Goal: Check status

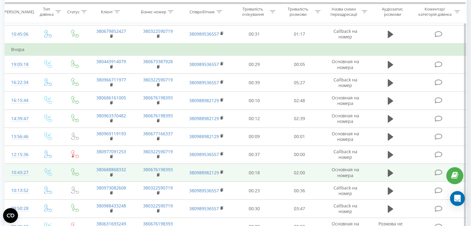
scroll to position [62, 0]
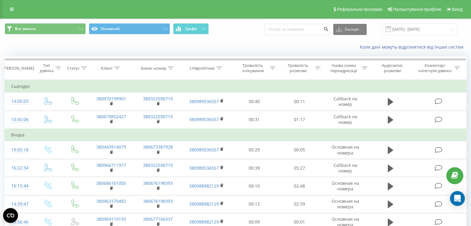
click at [255, 37] on div "Все звонки Основний Графік Експорт .csv .xls .xlsx 01.08.2025 - 20.08.2025" at bounding box center [235, 29] width 471 height 21
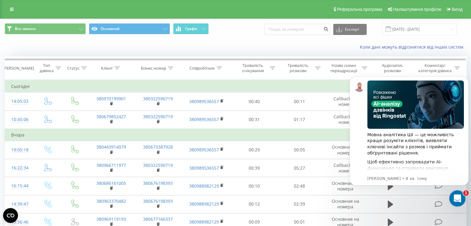
click at [455, 198] on icon "Відкрити програму для спілкування Intercom" at bounding box center [457, 198] width 10 height 10
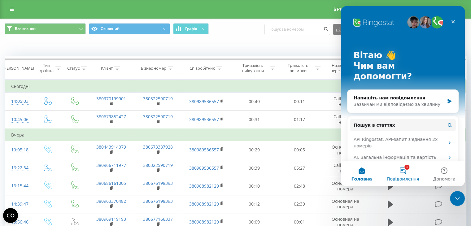
click at [401, 174] on button "1 Повідомлення" at bounding box center [402, 173] width 41 height 25
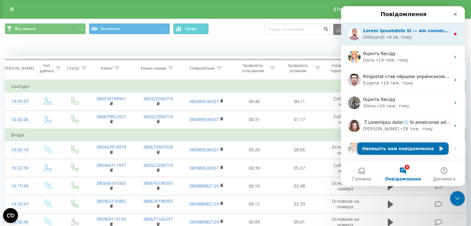
click at [409, 35] on div "Oleksandr • 8 хв. тому" at bounding box center [406, 37] width 87 height 7
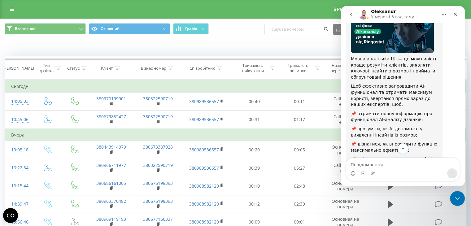
scroll to position [99, 0]
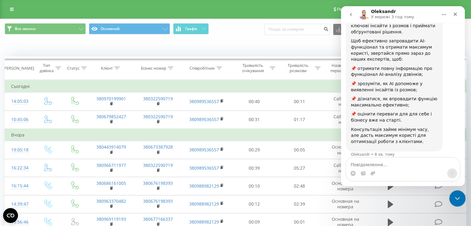
click at [456, 199] on icon "Закрити програму для спілкування Intercom" at bounding box center [456, 197] width 7 height 7
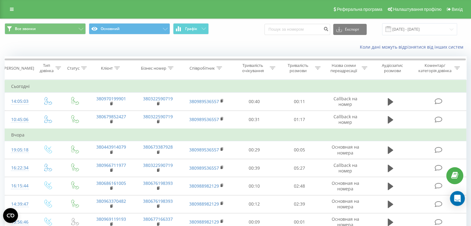
click at [238, 46] on div "Коли дані можуть відрізнятися вiд інших систем" at bounding box center [324, 47] width 294 height 6
